Goal: Task Accomplishment & Management: Manage account settings

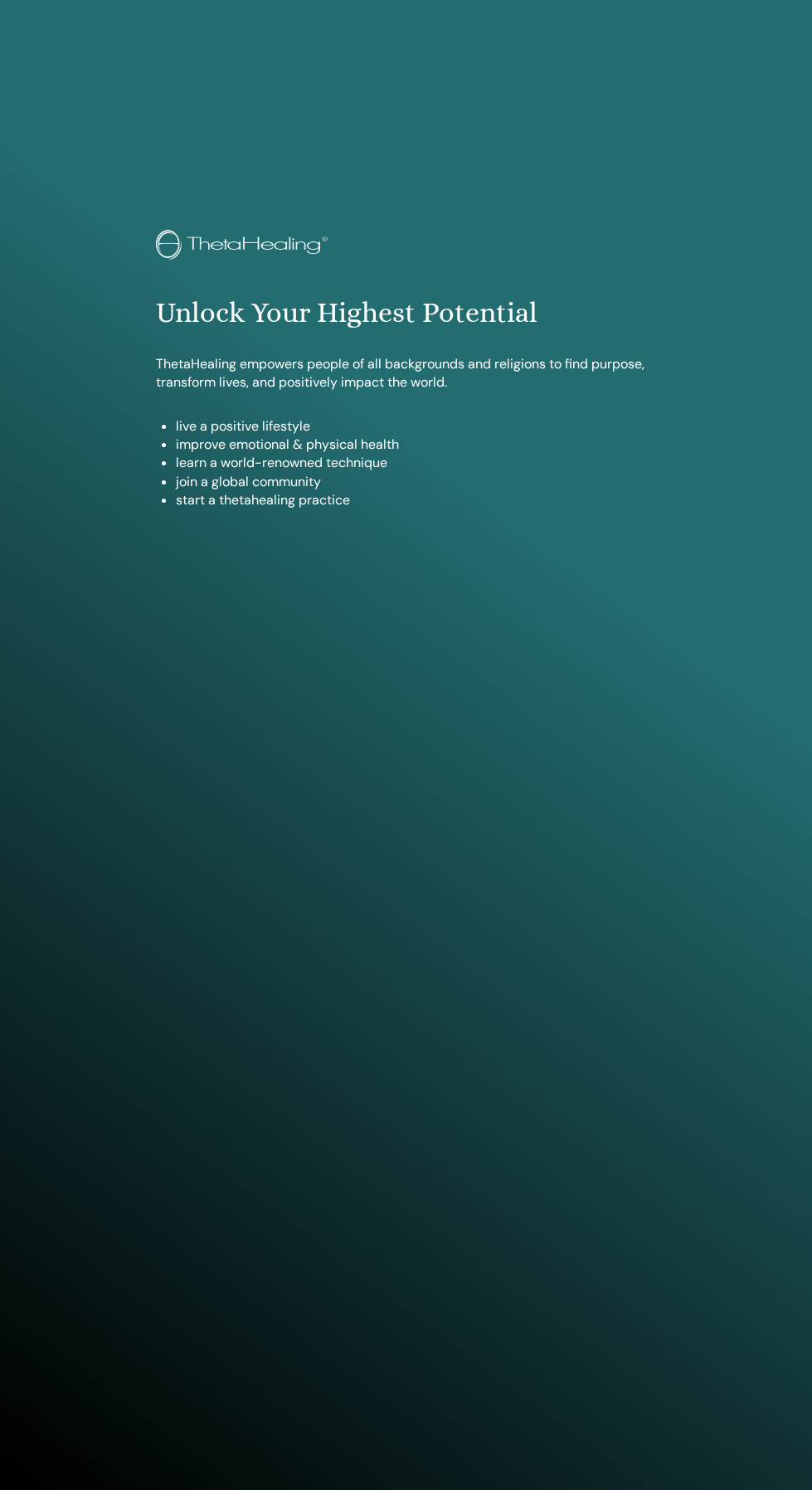
scroll to position [1355, 0]
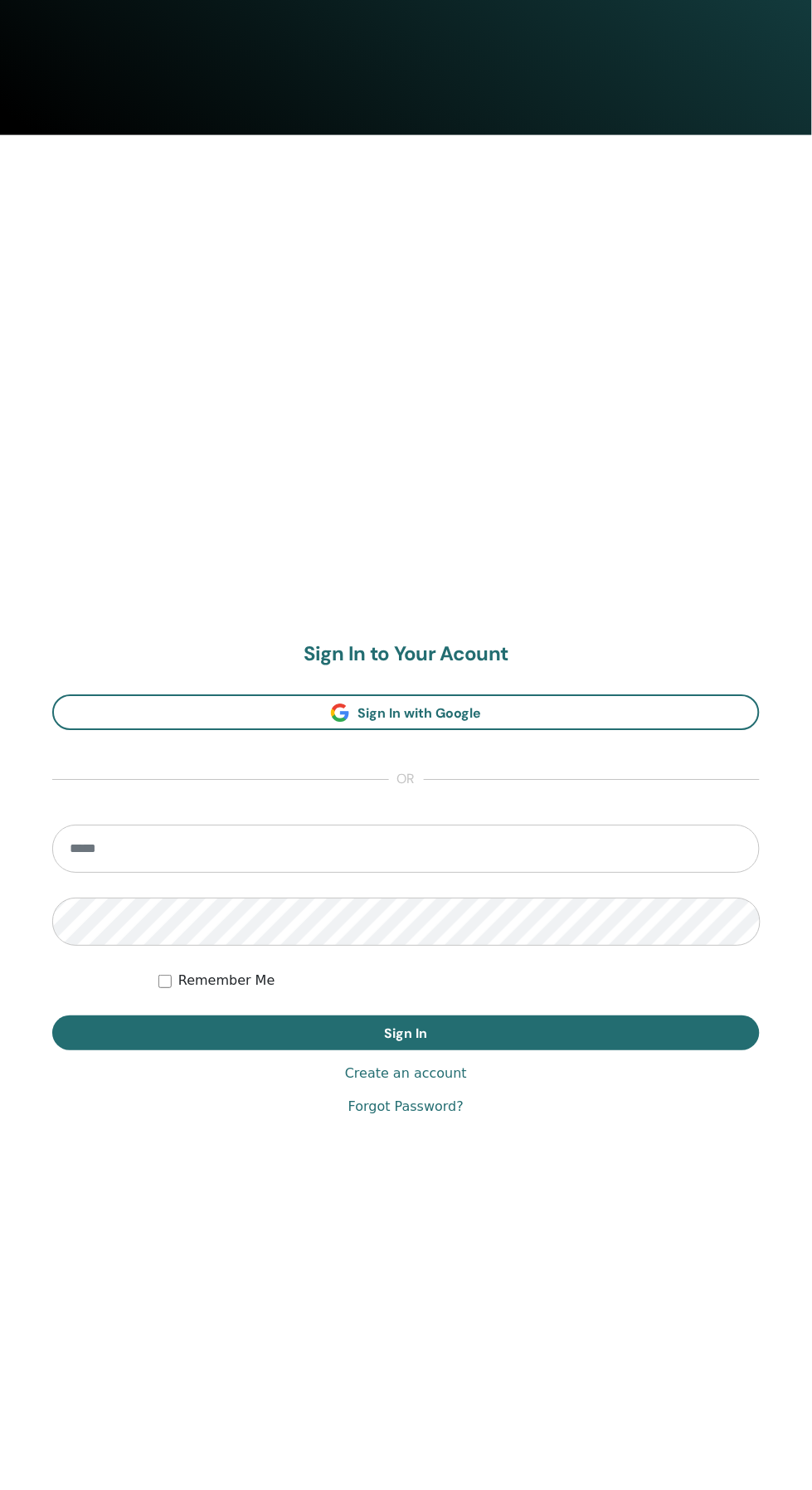
click at [574, 856] on input "email" at bounding box center [406, 850] width 707 height 48
type input "**********"
click at [52, 1016] on button "Sign In" at bounding box center [406, 1033] width 707 height 35
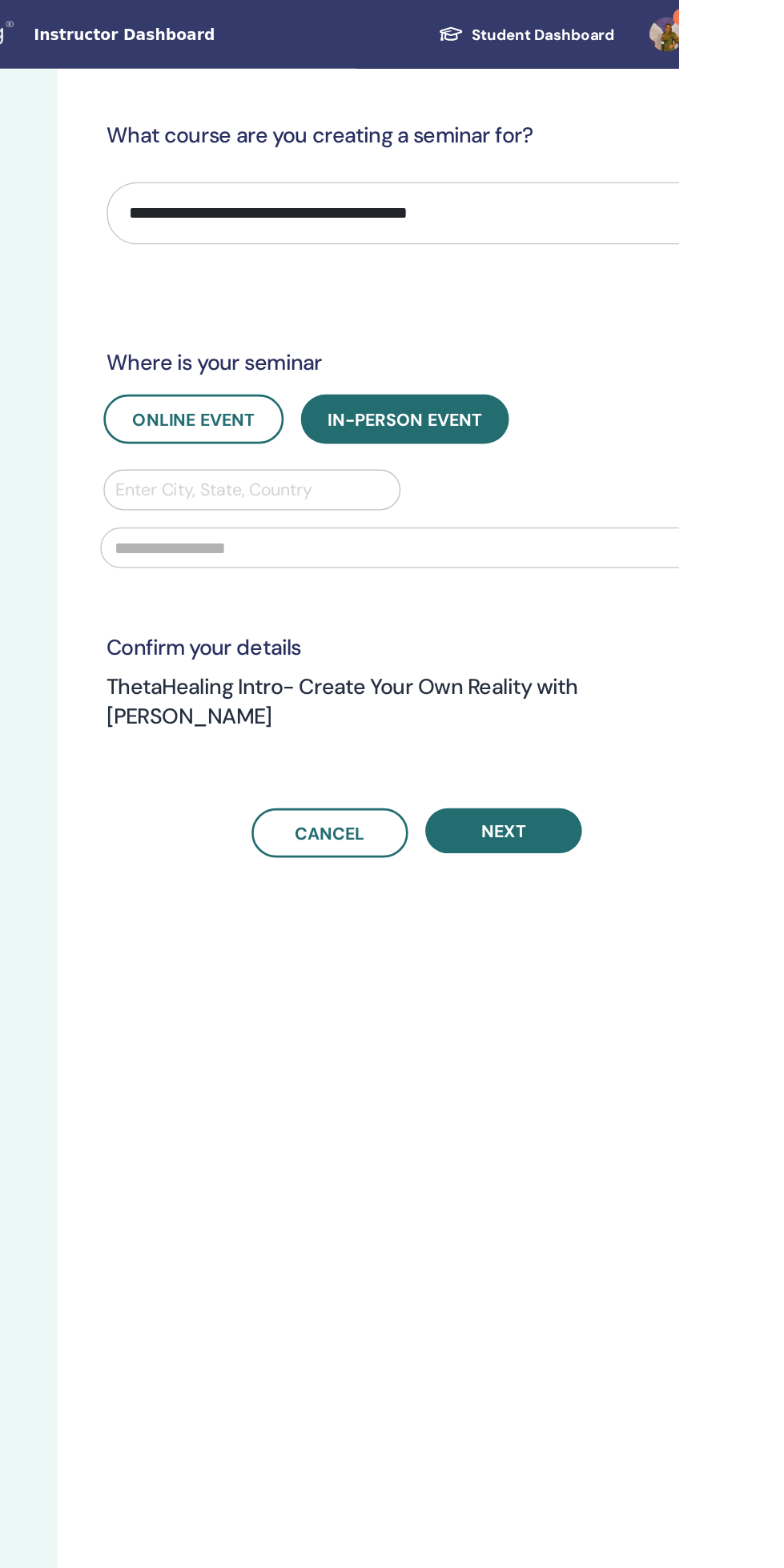
click at [783, 57] on div "**********" at bounding box center [640, 815] width 641 height 1529
click at [783, 34] on link "1" at bounding box center [782, 25] width 66 height 51
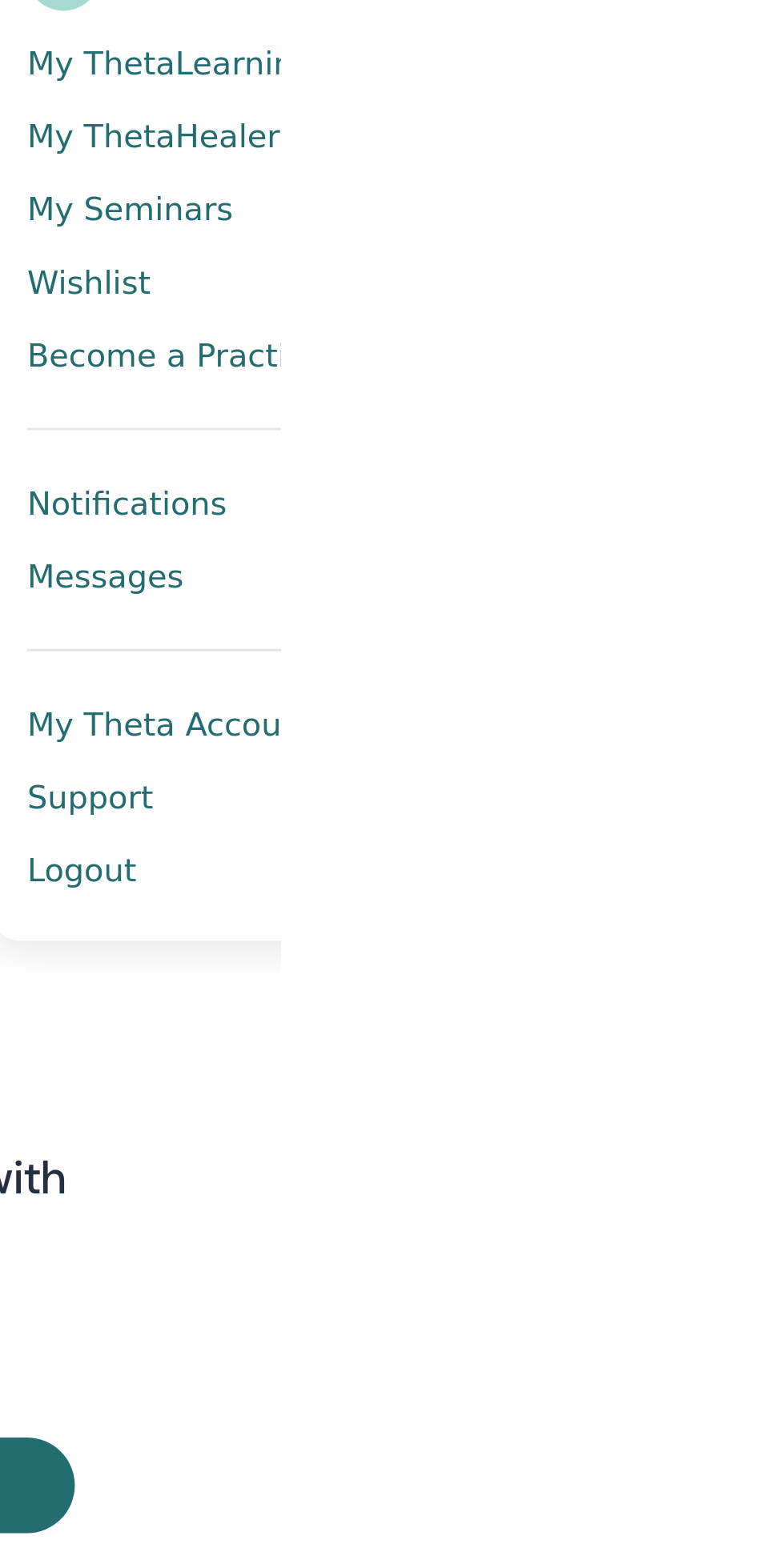
click at [759, 275] on span "Notifications" at bounding box center [731, 276] width 71 height 15
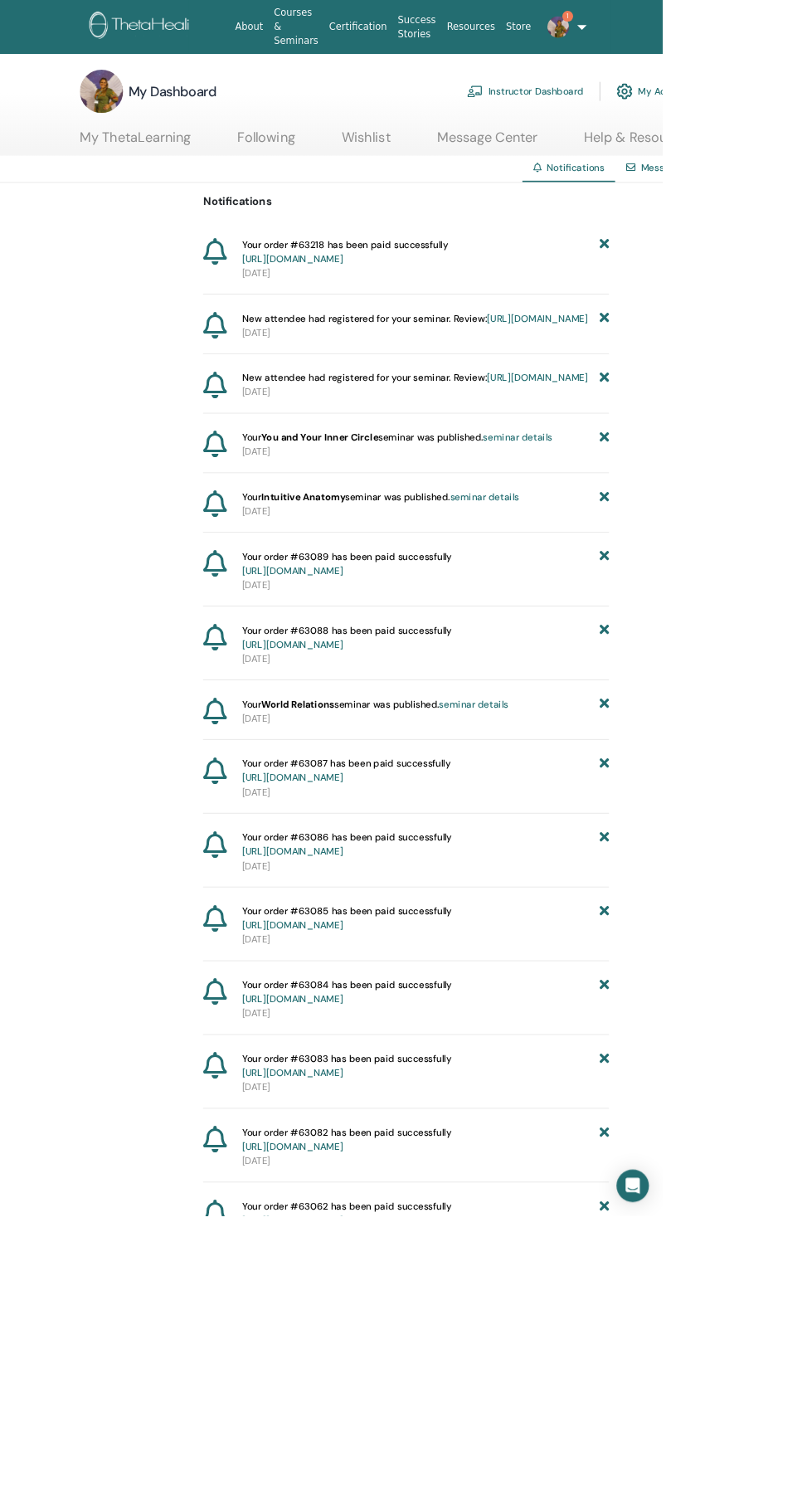
click at [421, 316] on link "https://member.thetahealing.com/member/account/subscriptions/purchases" at bounding box center [358, 317] width 123 height 15
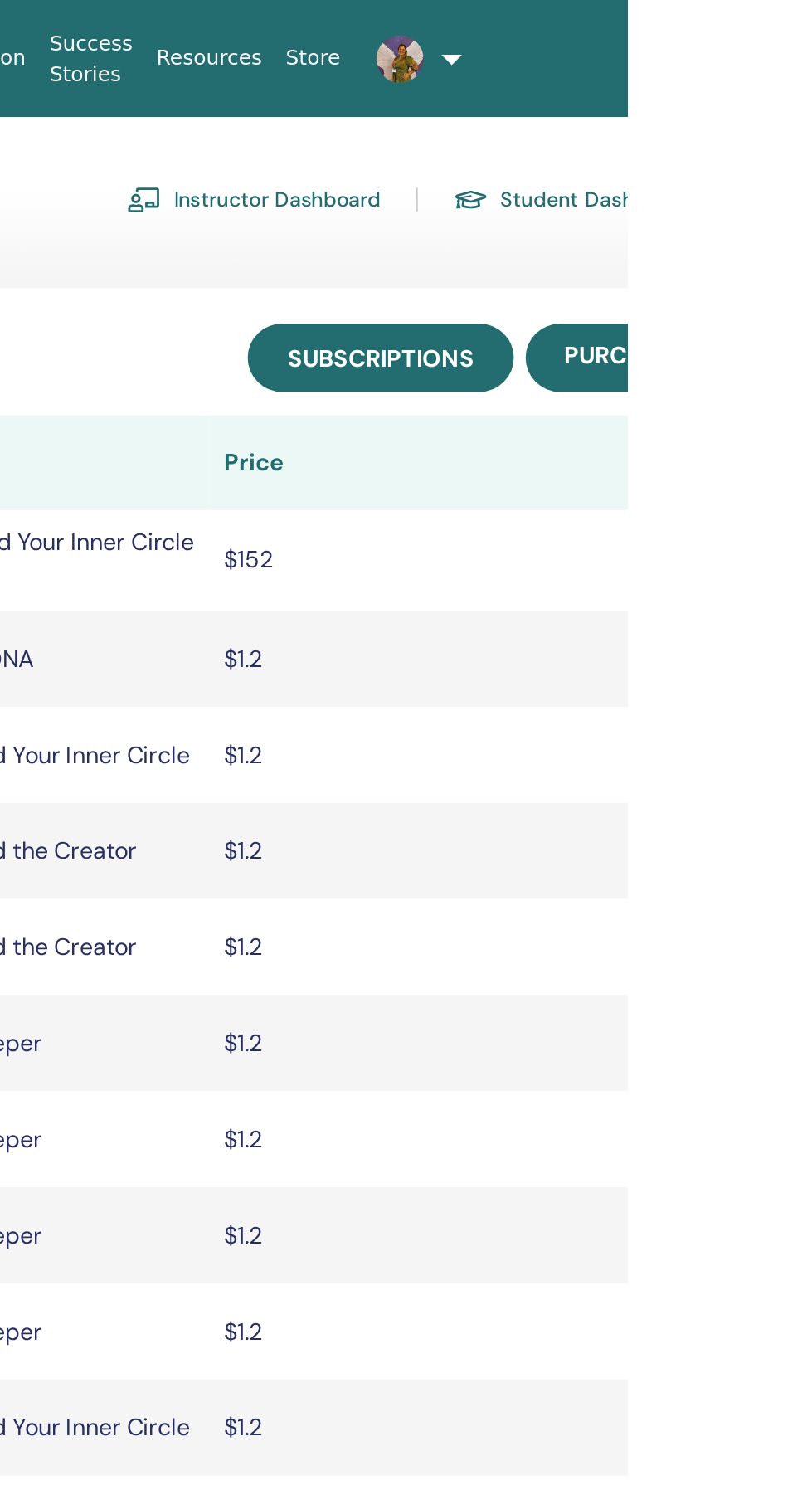
click at [693, 191] on link "Subscriptions" at bounding box center [673, 201] width 150 height 38
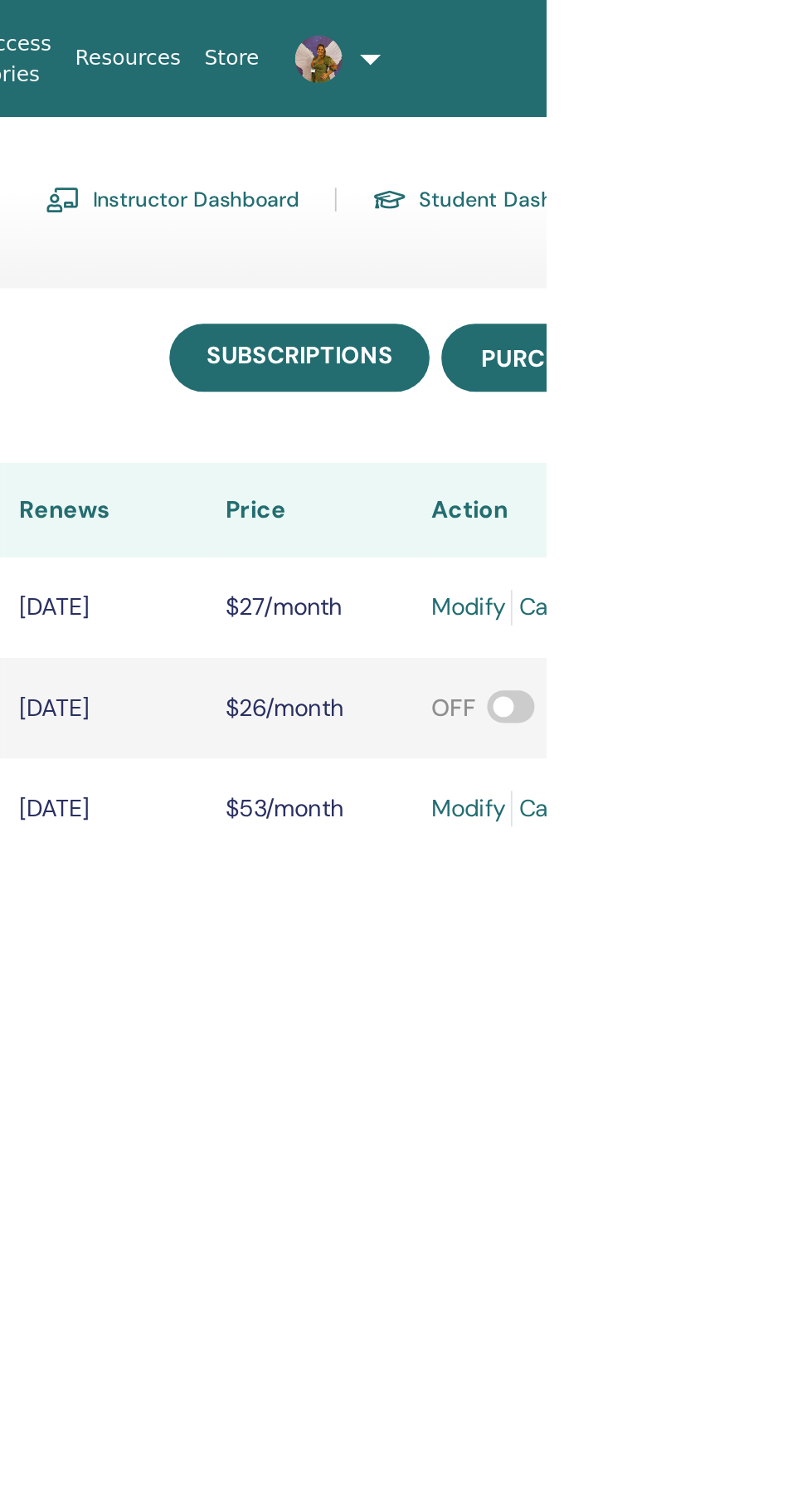
click at [811, 192] on span "Purchases" at bounding box center [815, 201] width 78 height 17
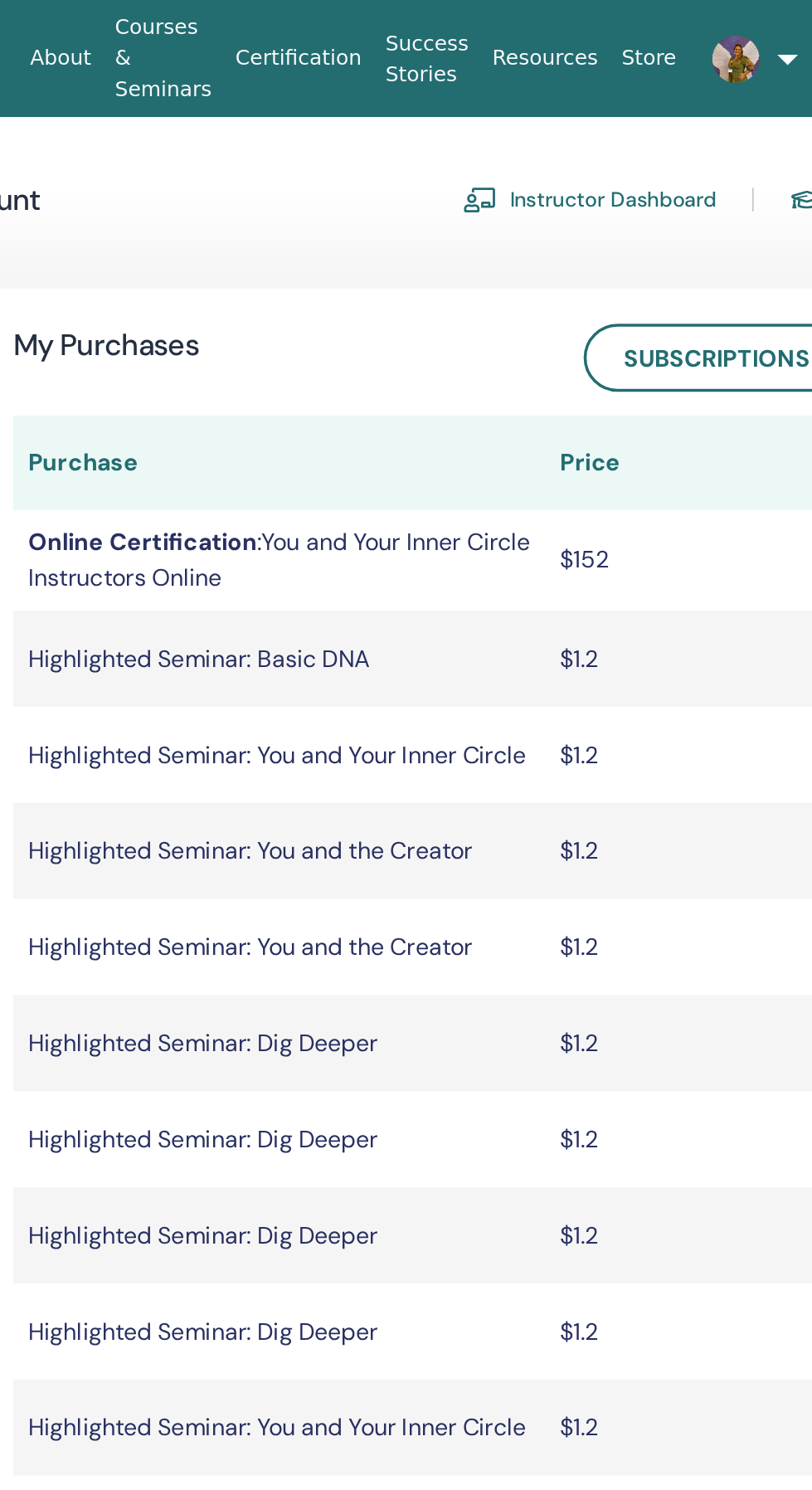
click at [645, 113] on link "Instructor Dashboard" at bounding box center [602, 111] width 143 height 26
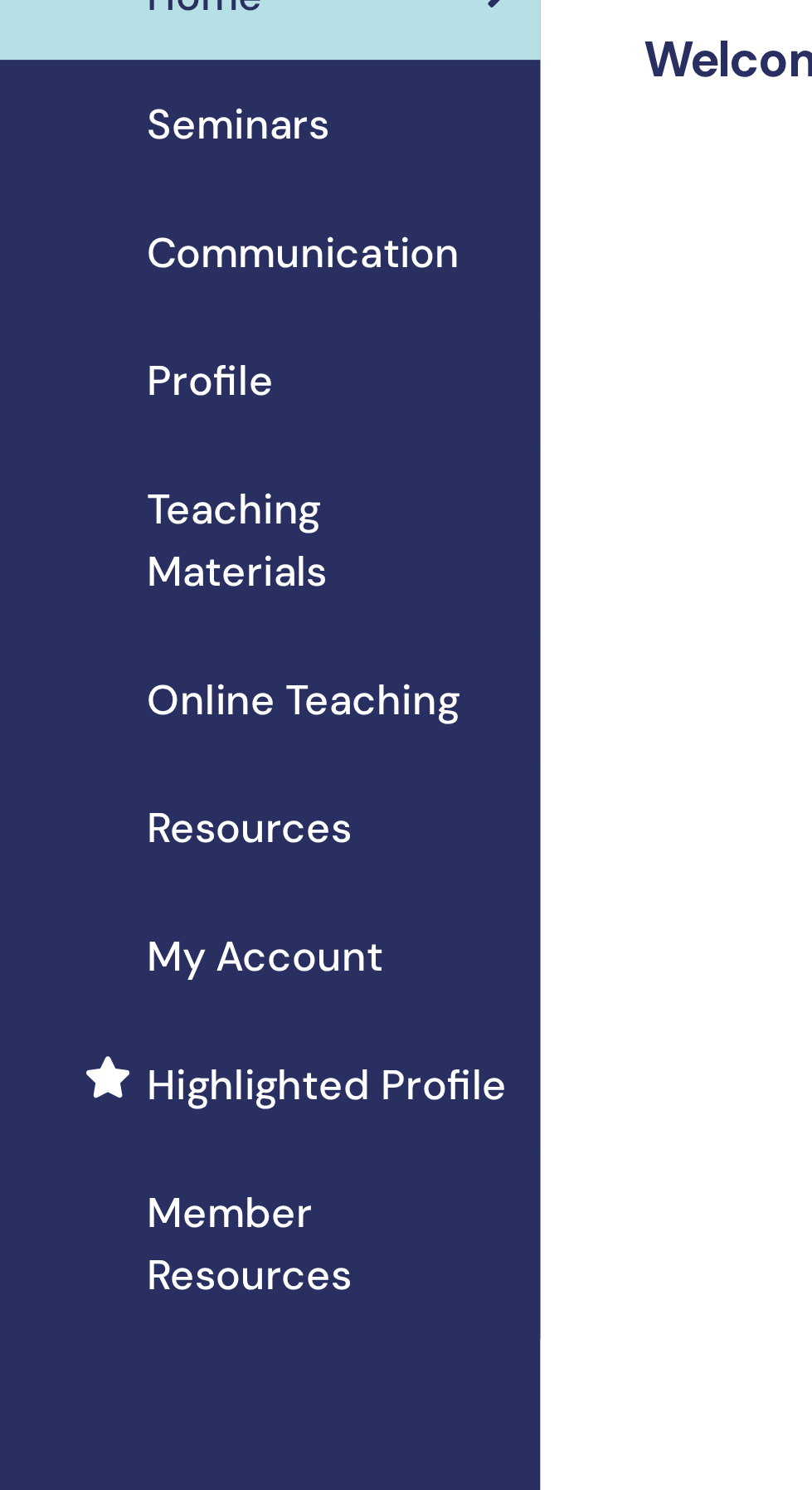
click at [227, 190] on span "Communication" at bounding box center [170, 181] width 125 height 25
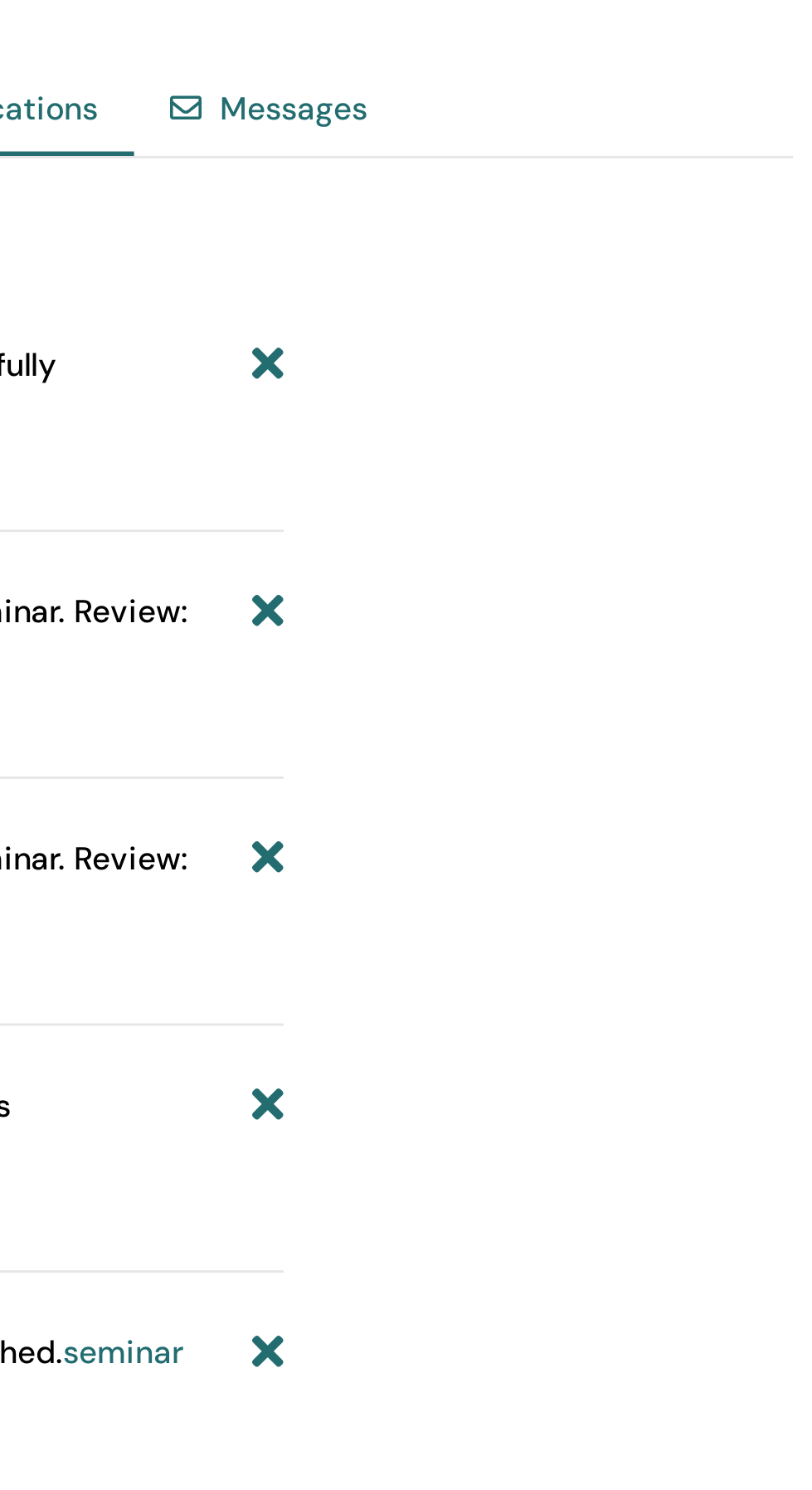
scroll to position [904, 0]
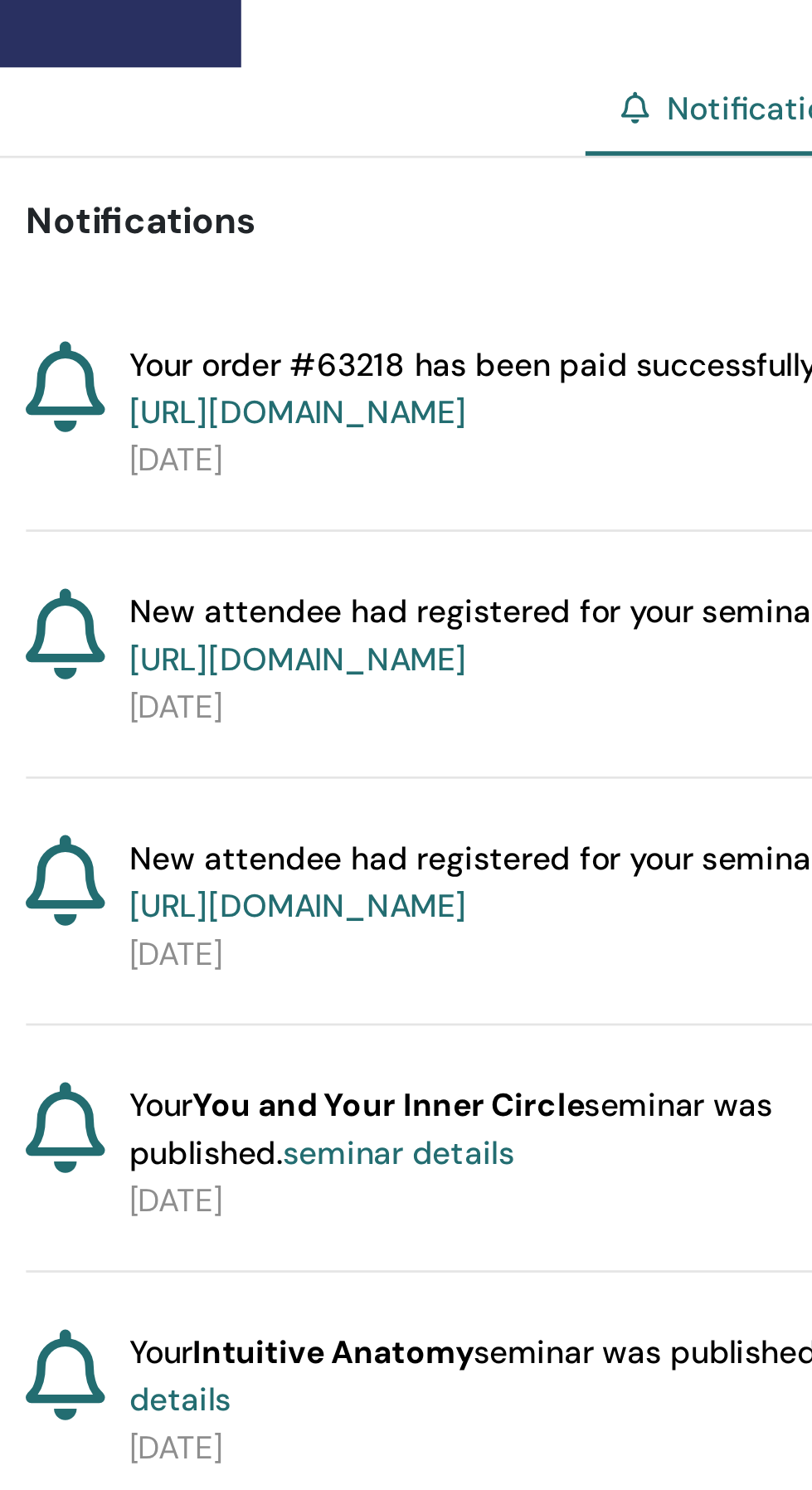
click at [348, 732] on link "https://member.thetahealing.com/member/account/subscriptions/purchases" at bounding box center [285, 725] width 123 height 15
